Goal: Task Accomplishment & Management: Manage account settings

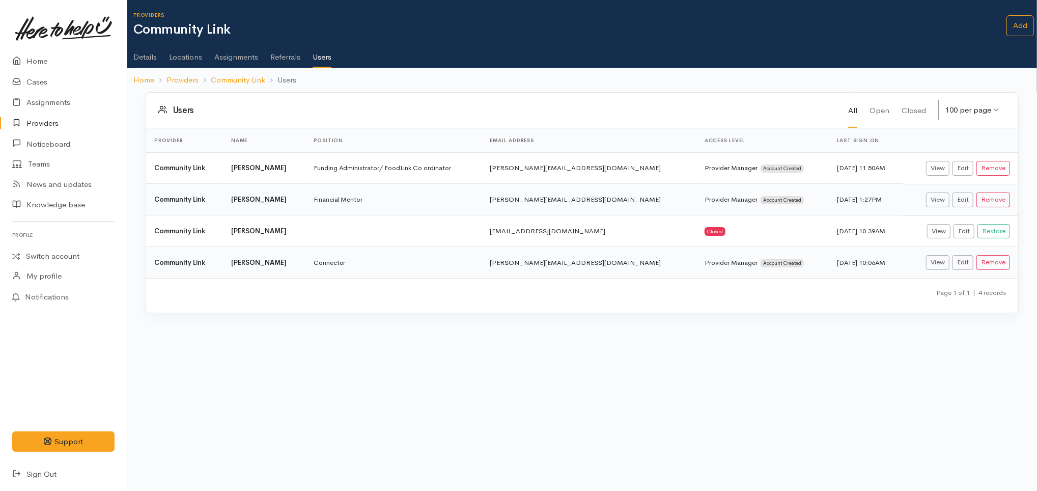
click at [492, 366] on body "Support Feedback I've got something to say" at bounding box center [518, 245] width 1037 height 491
click at [1001, 169] on button "Remove" at bounding box center [994, 168] width 34 height 15
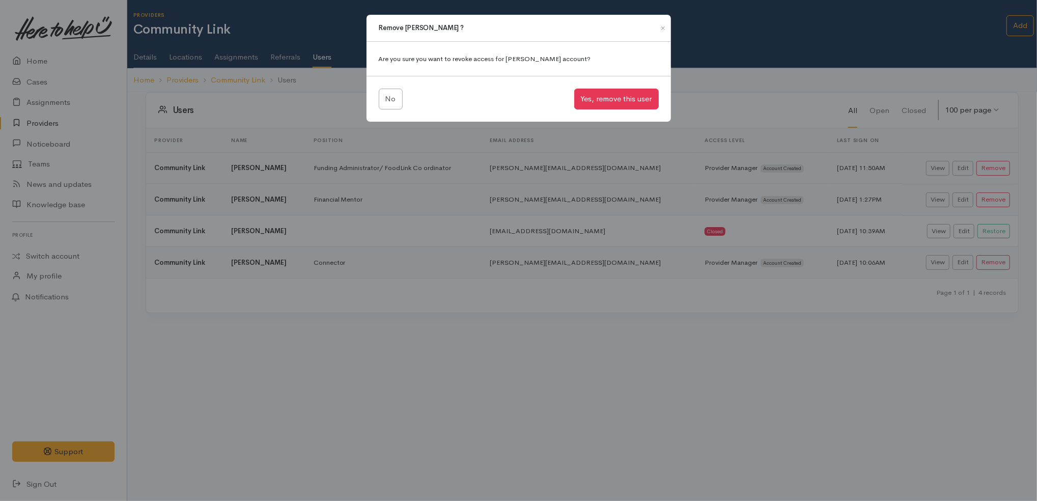
click at [524, 180] on div "Remove [PERSON_NAME] ? Are you sure you want to revoke access for [PERSON_NAME]…" at bounding box center [518, 250] width 1037 height 501
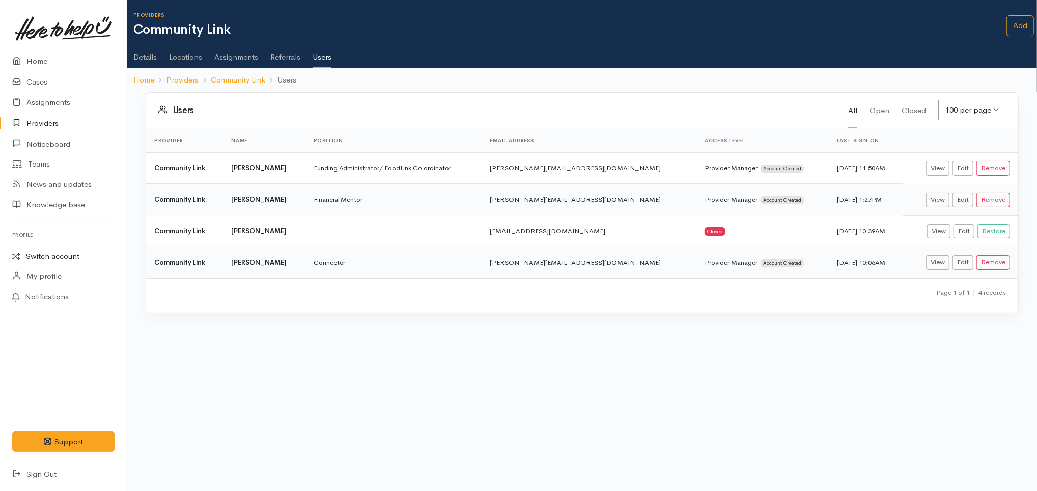
click at [78, 252] on link "Switch account" at bounding box center [63, 256] width 127 height 20
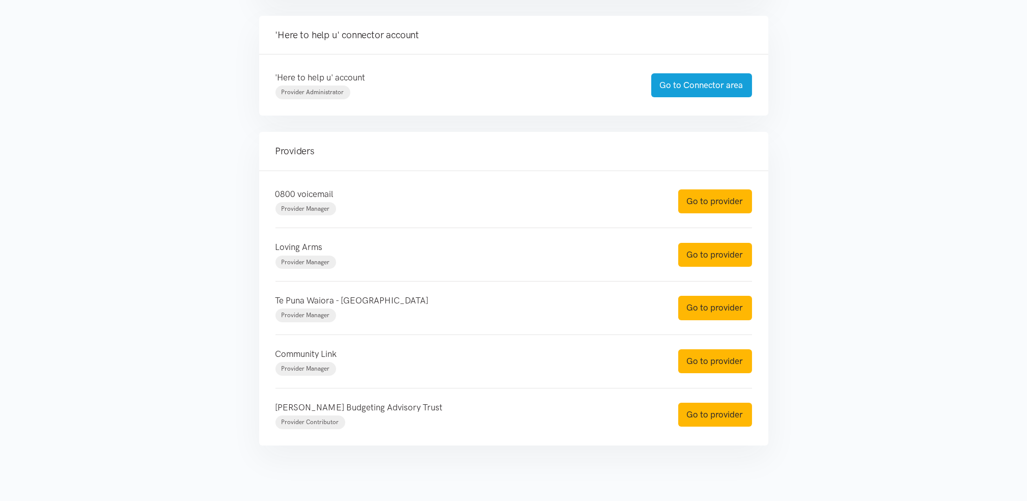
scroll to position [235, 0]
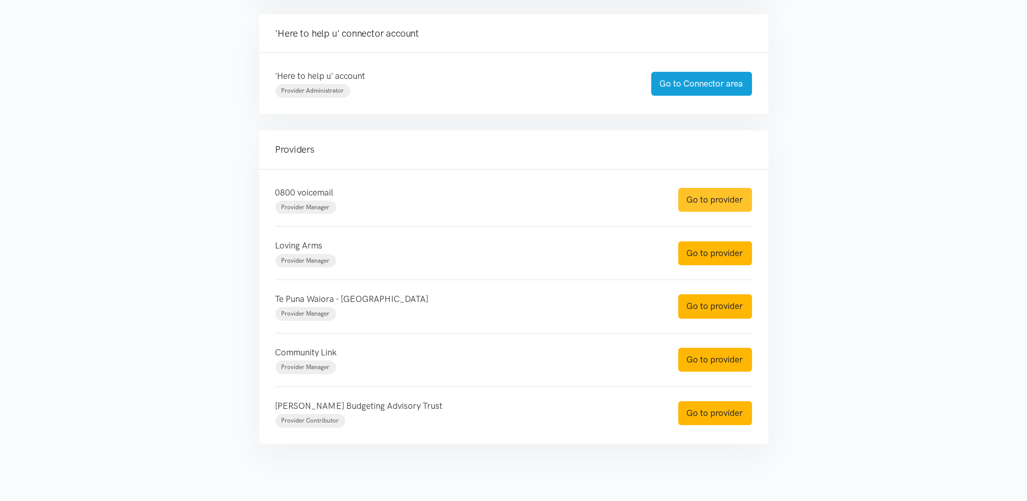
click at [726, 196] on link "Go to provider" at bounding box center [715, 200] width 74 height 24
